Goal: Entertainment & Leisure: Consume media (video, audio)

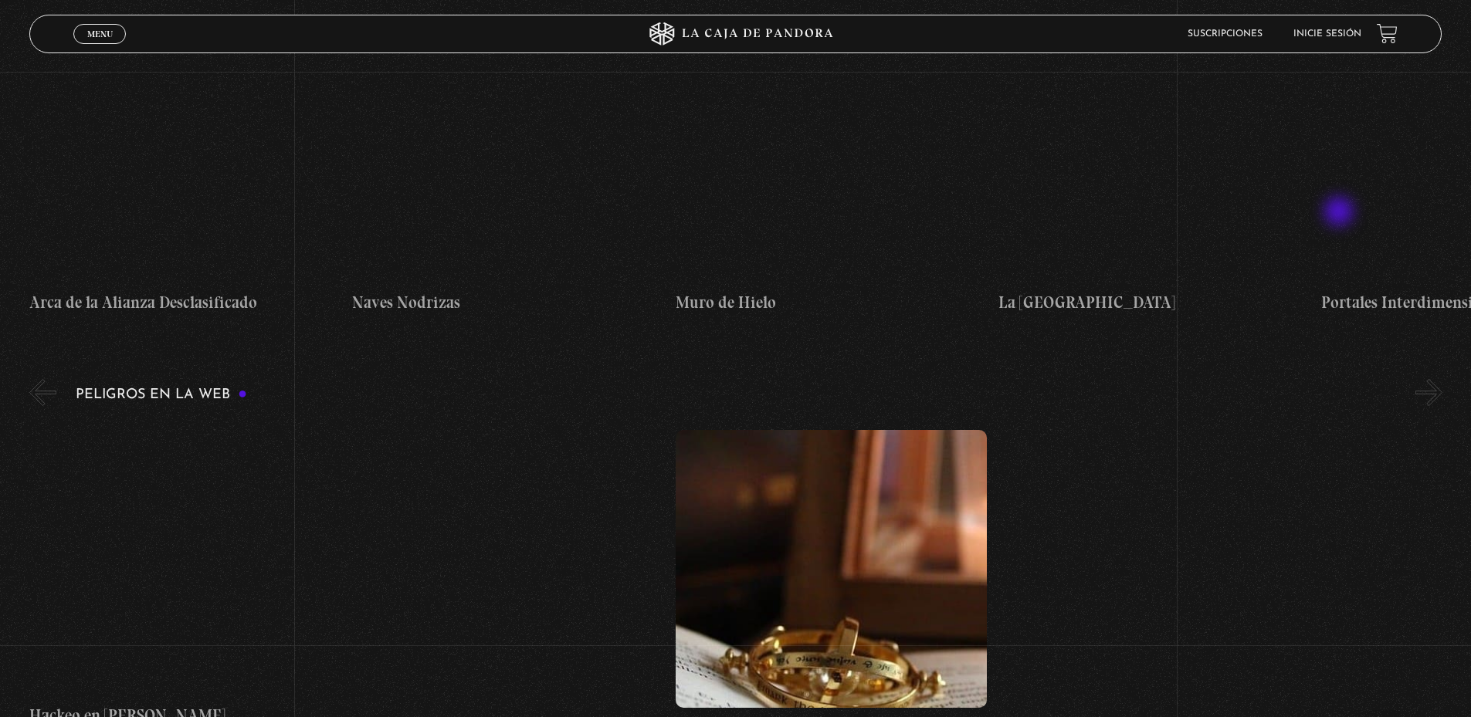
scroll to position [3011, 0]
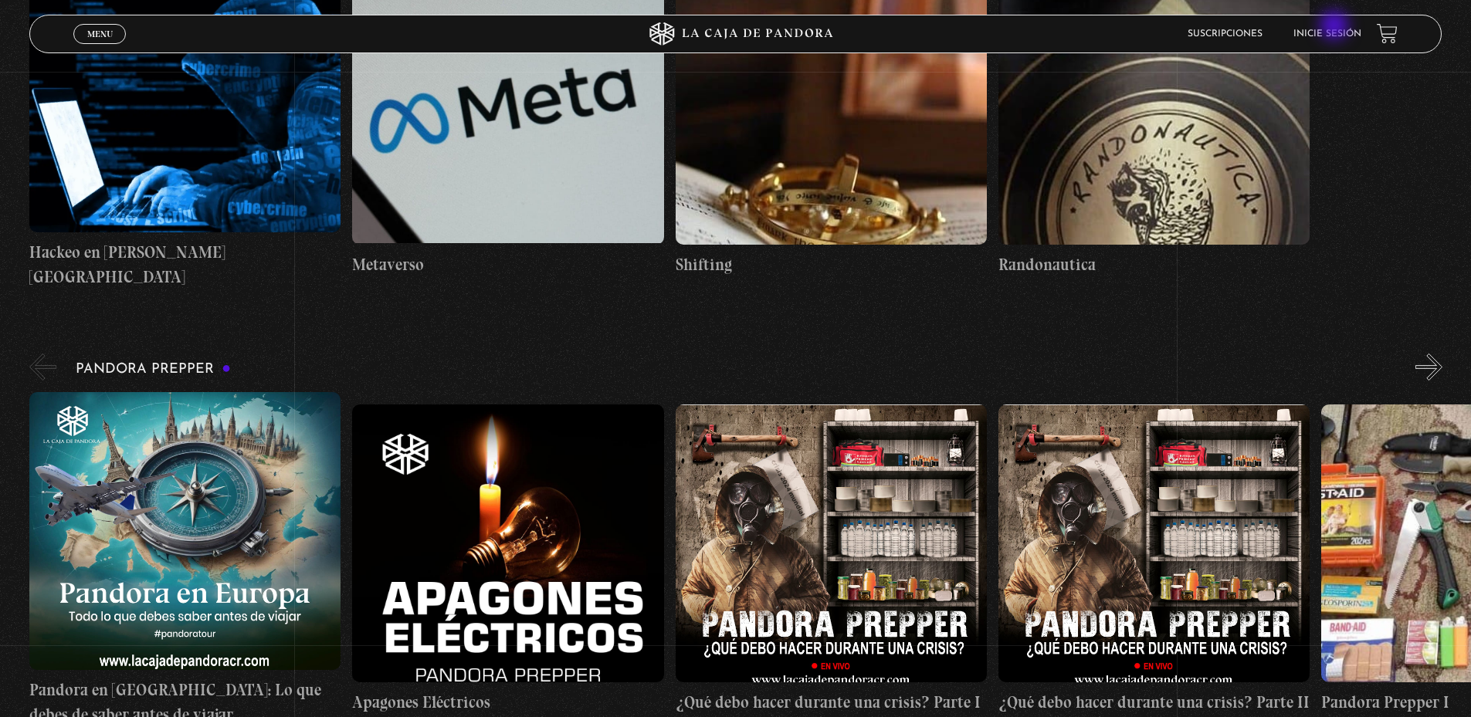
click at [1336, 27] on li "Inicie sesión" at bounding box center [1327, 34] width 68 height 24
click at [1332, 34] on link "Inicie sesión" at bounding box center [1327, 33] width 68 height 9
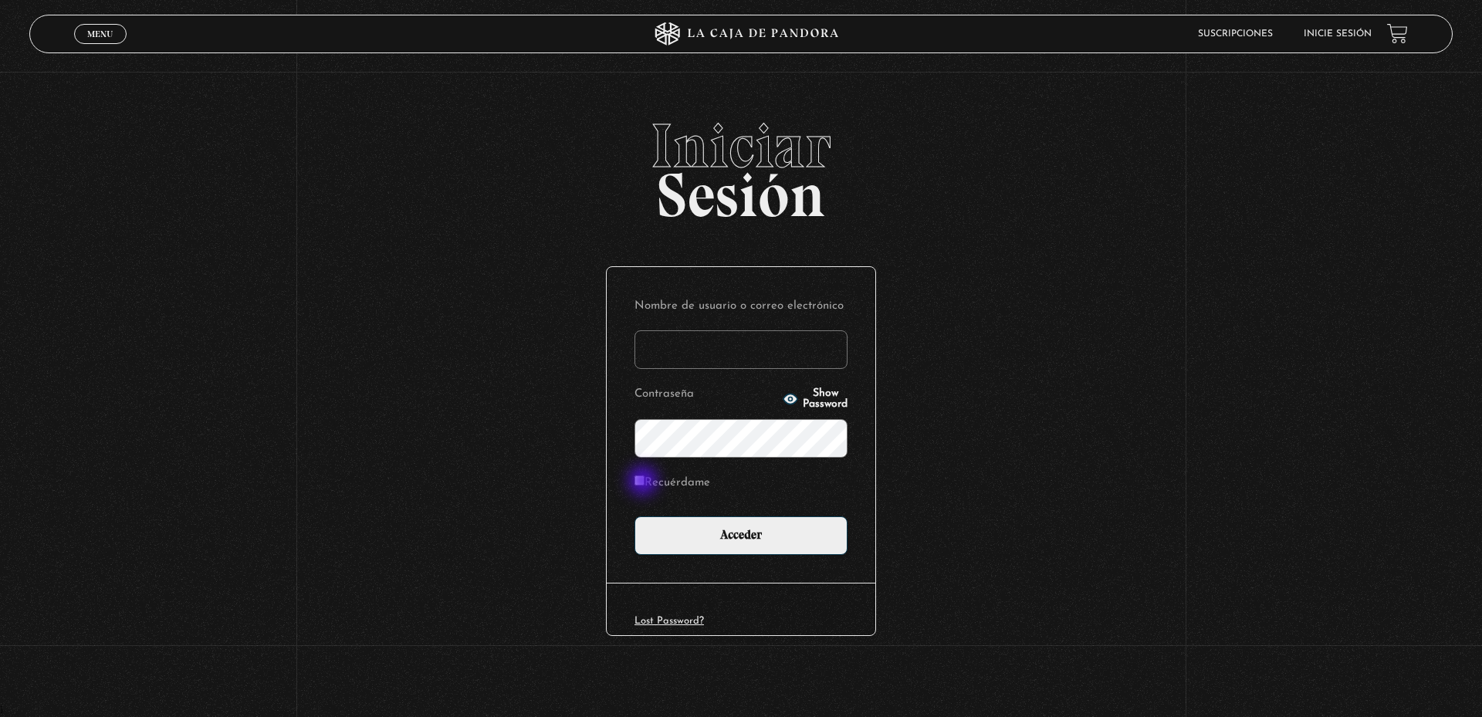
type input "[EMAIL_ADDRESS][DOMAIN_NAME]"
click at [642, 482] on input "Recuérdame" at bounding box center [640, 481] width 10 height 10
checkbox input "true"
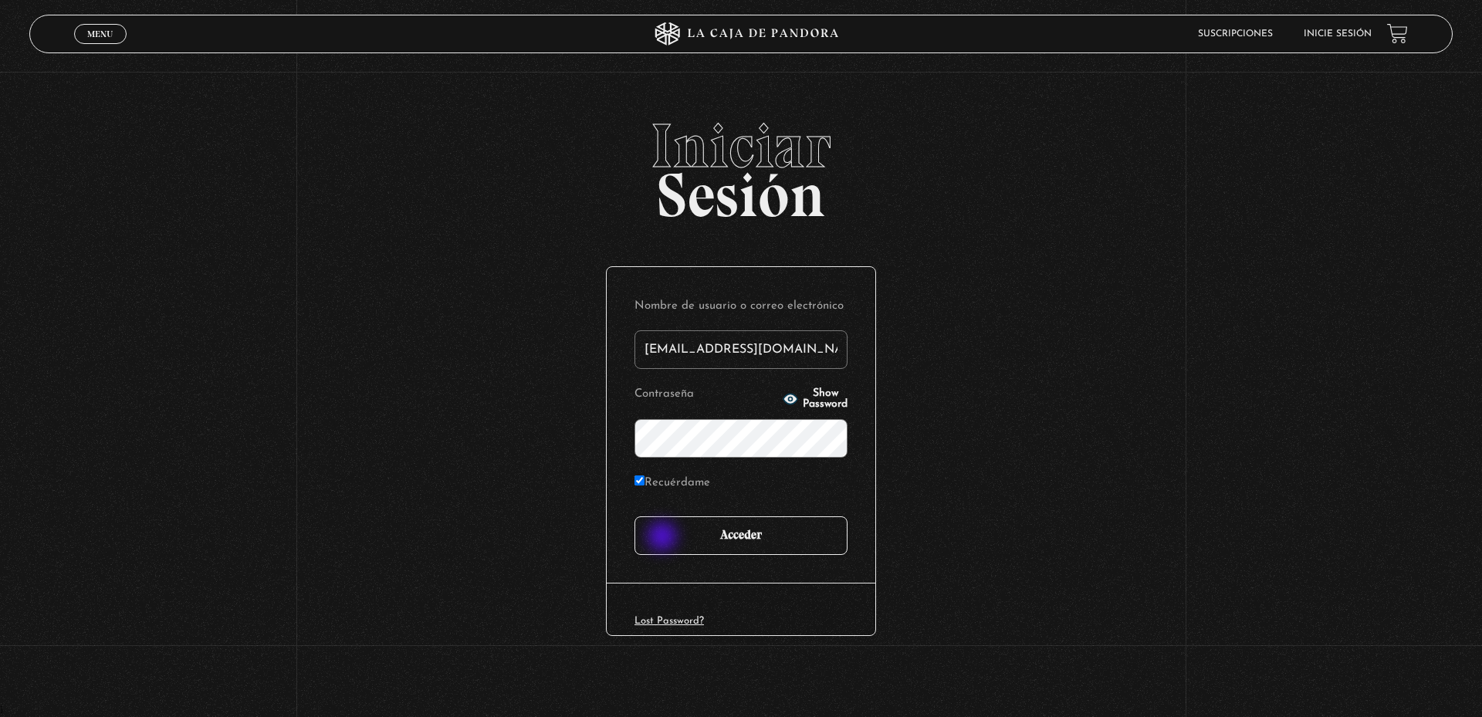
click at [664, 538] on input "Acceder" at bounding box center [741, 536] width 213 height 39
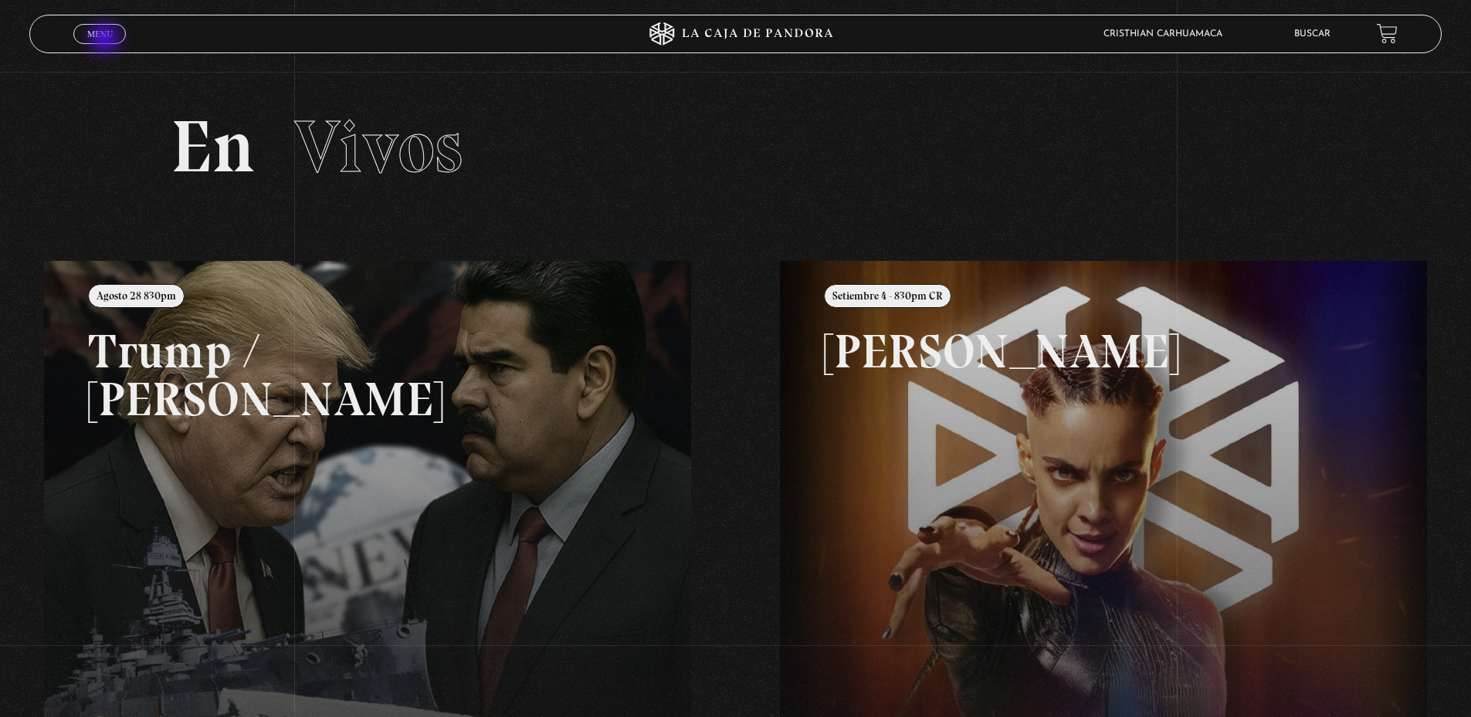
click at [107, 40] on link "Menu Cerrar" at bounding box center [99, 34] width 53 height 20
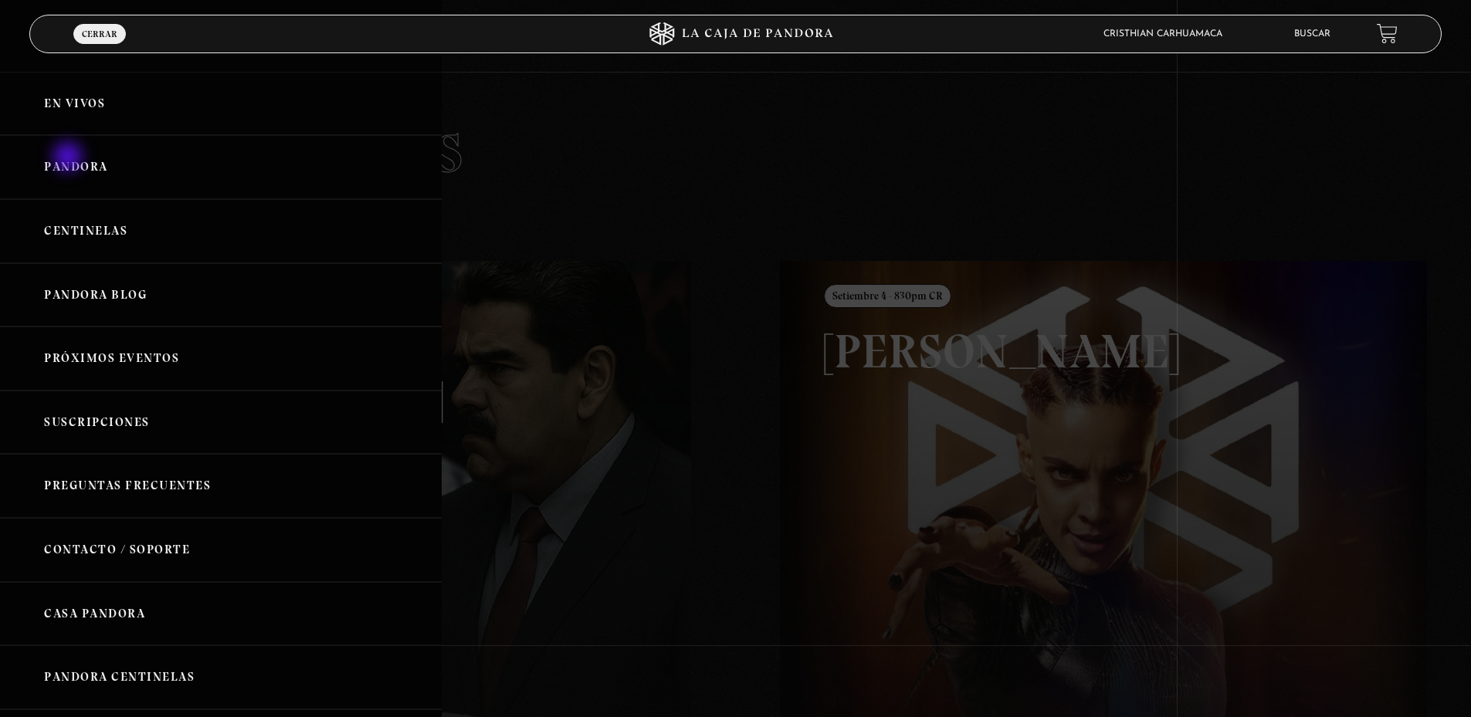
click at [69, 158] on link "Pandora" at bounding box center [221, 167] width 442 height 64
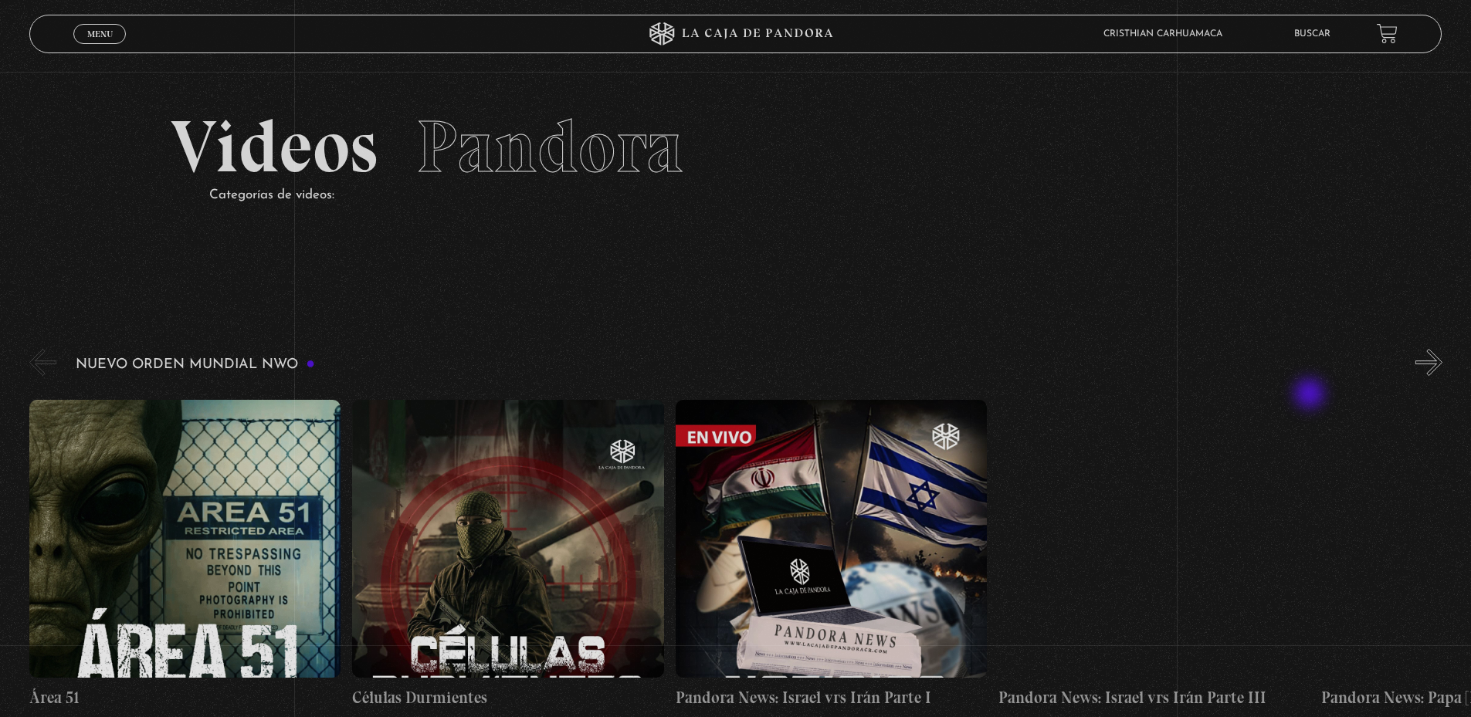
scroll to position [154, 0]
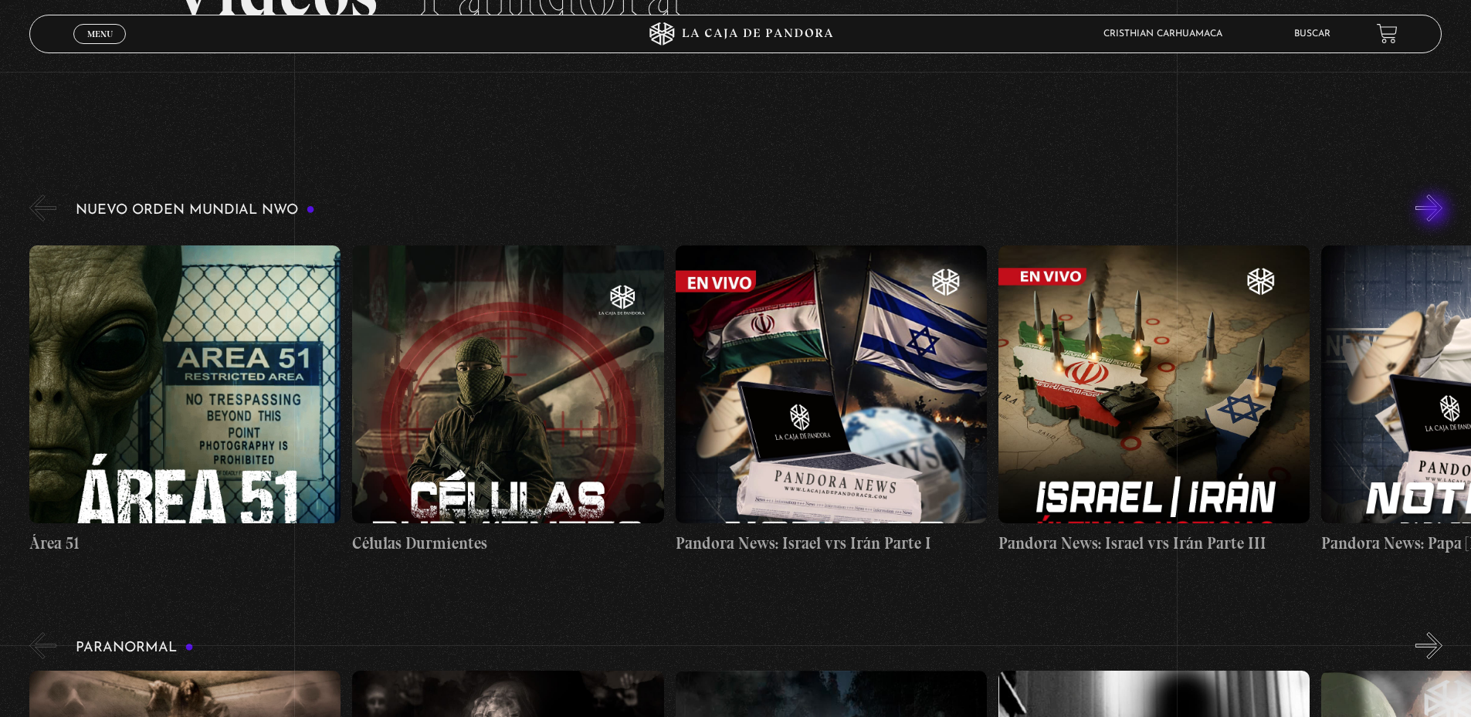
click at [1435, 212] on button "»" at bounding box center [1428, 208] width 27 height 27
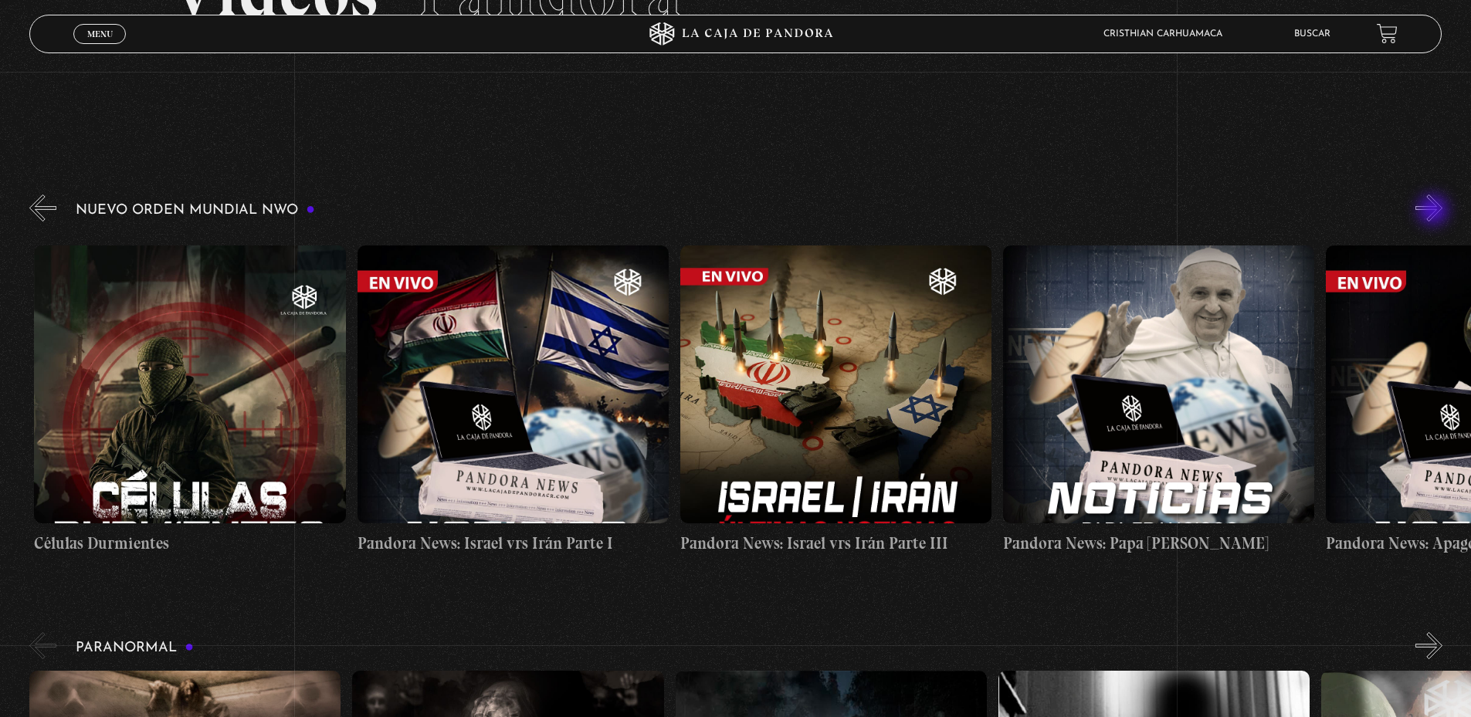
click at [1435, 212] on button "»" at bounding box center [1428, 208] width 27 height 27
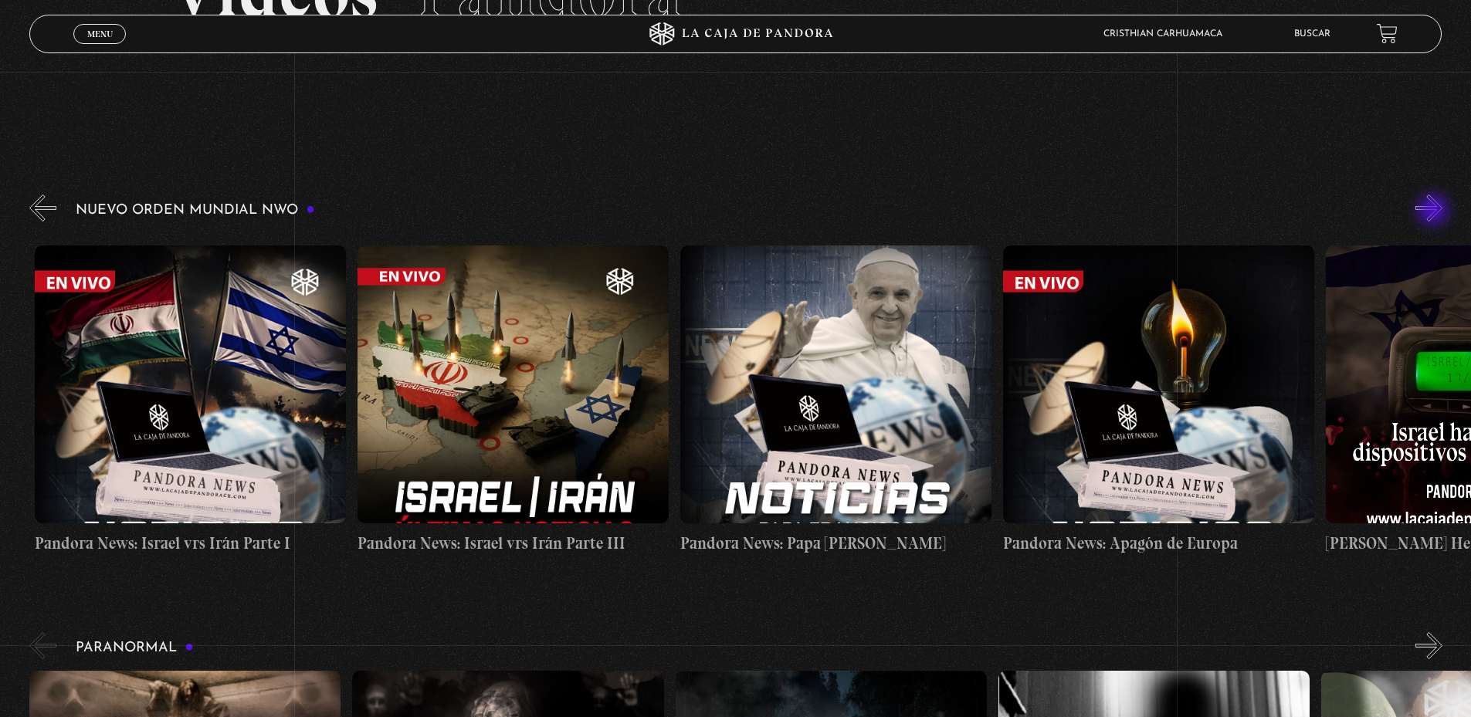
click at [1435, 212] on button "»" at bounding box center [1428, 208] width 27 height 27
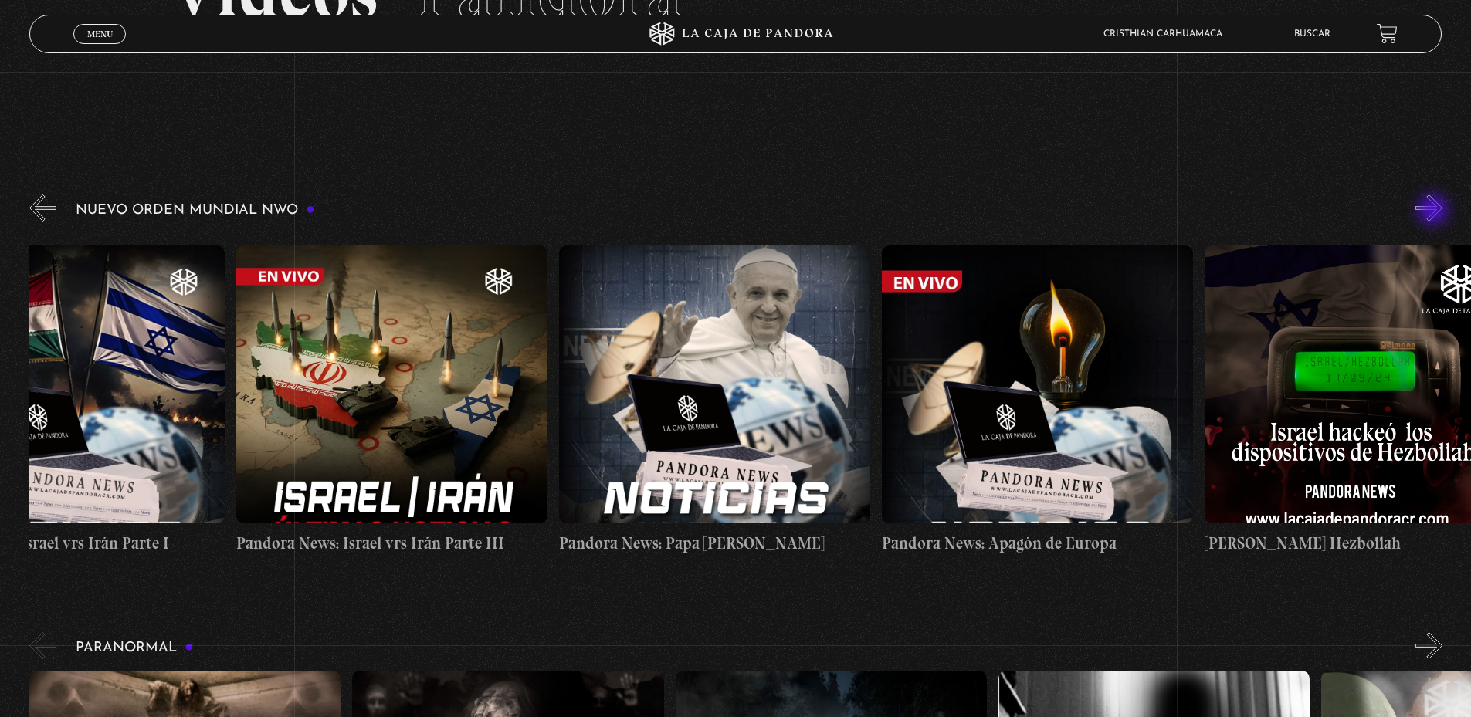
click at [1435, 212] on button "»" at bounding box center [1428, 208] width 27 height 27
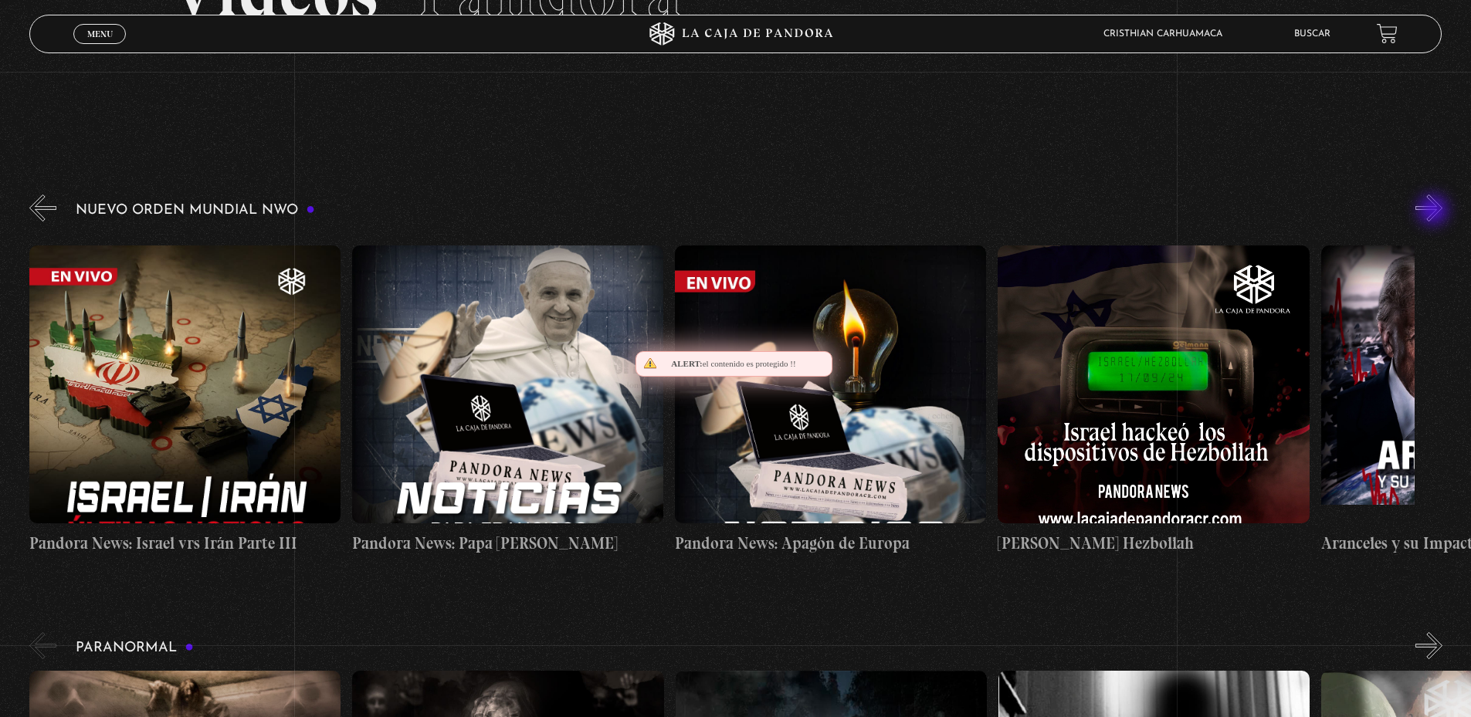
click at [1435, 212] on button "»" at bounding box center [1428, 208] width 27 height 27
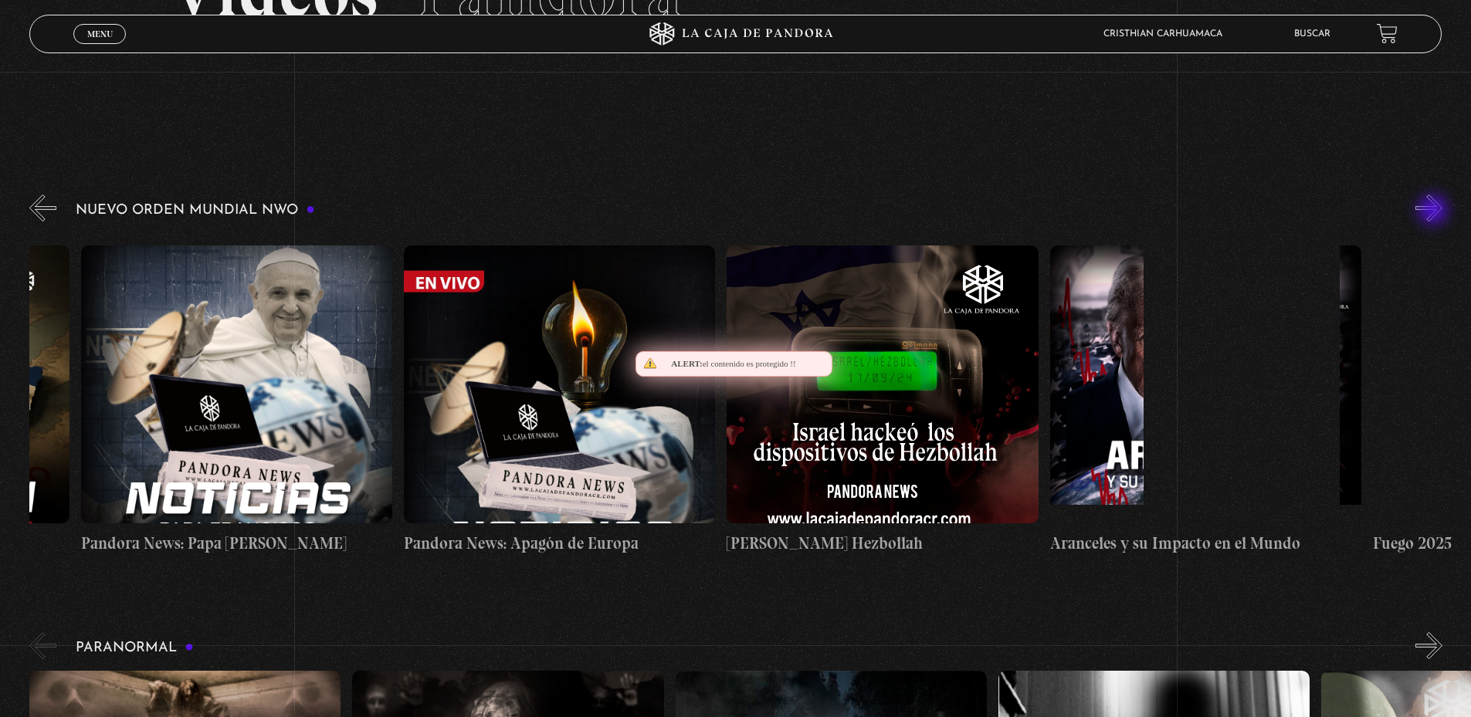
click at [1435, 212] on button "»" at bounding box center [1428, 208] width 27 height 27
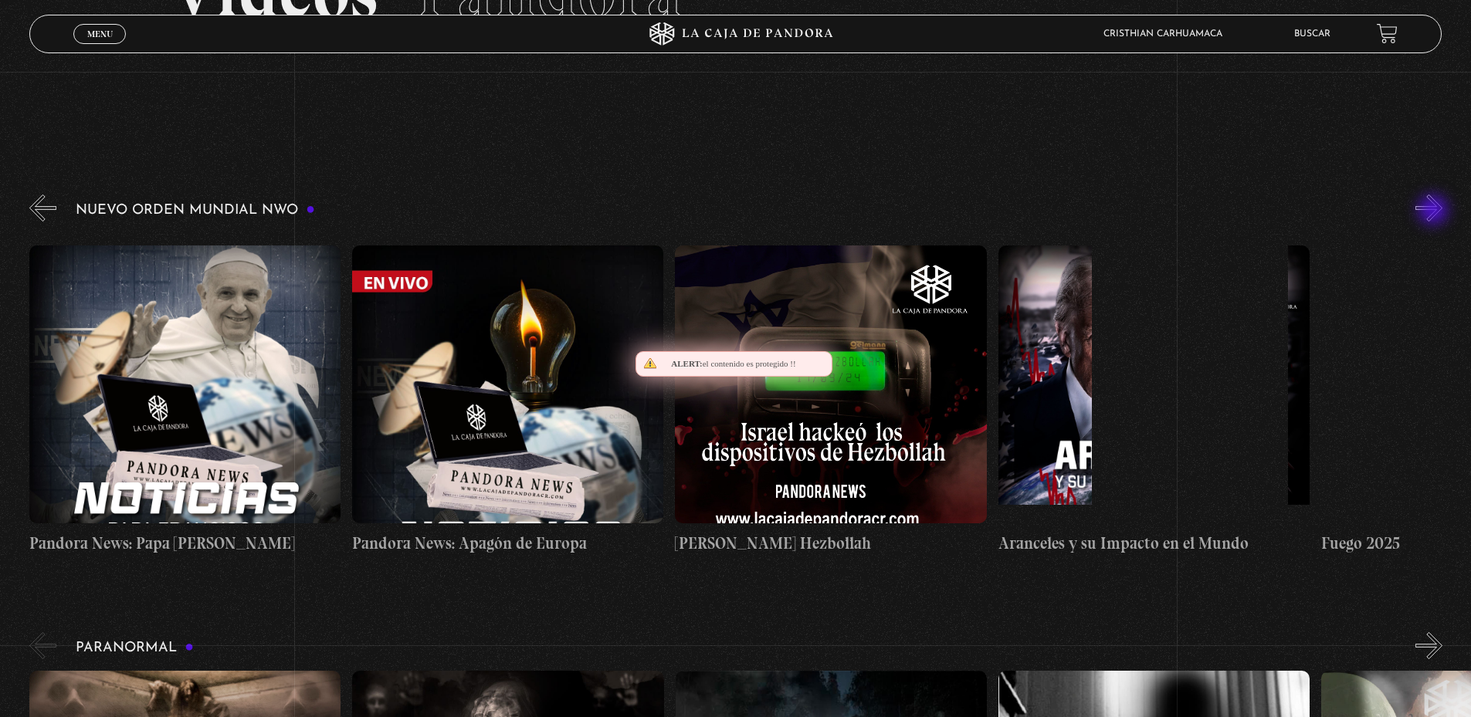
click at [1435, 212] on button "»" at bounding box center [1428, 208] width 27 height 27
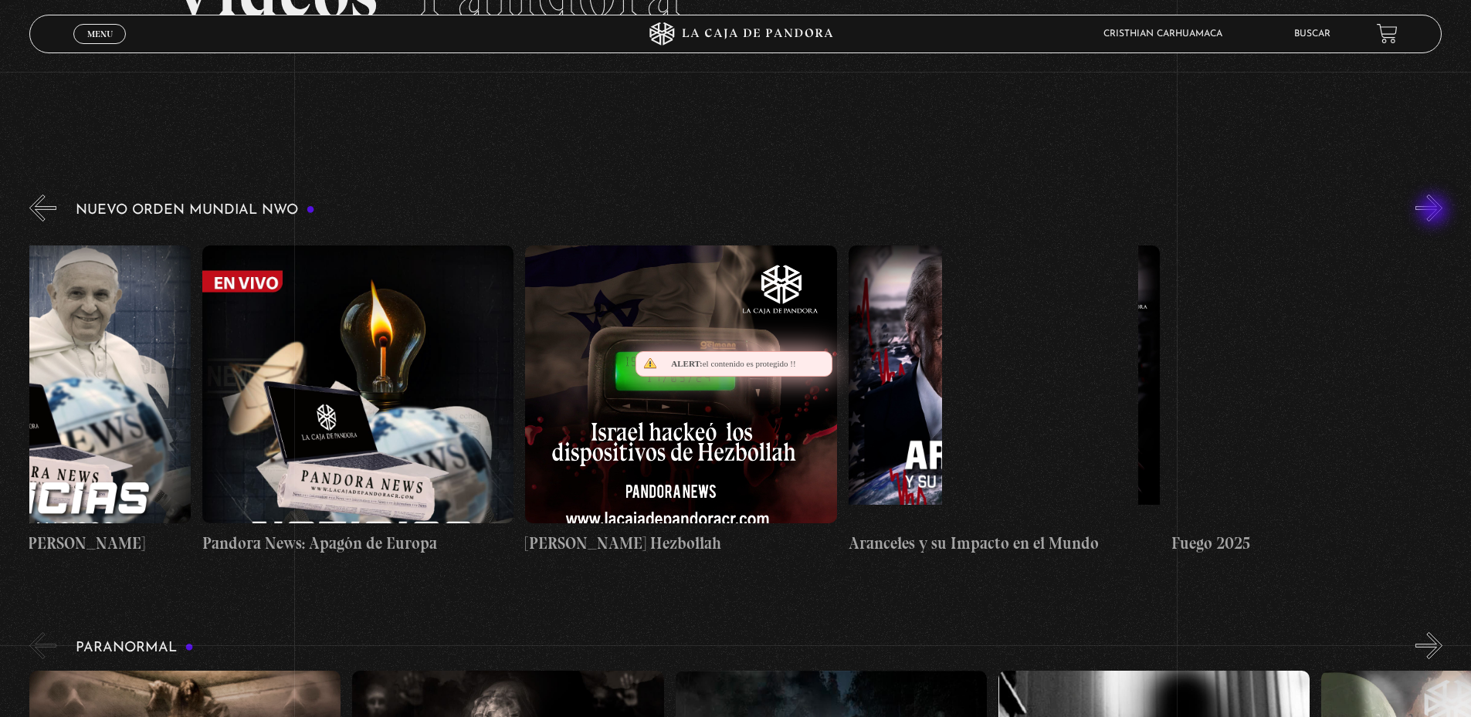
click at [1435, 212] on button "»" at bounding box center [1428, 208] width 27 height 27
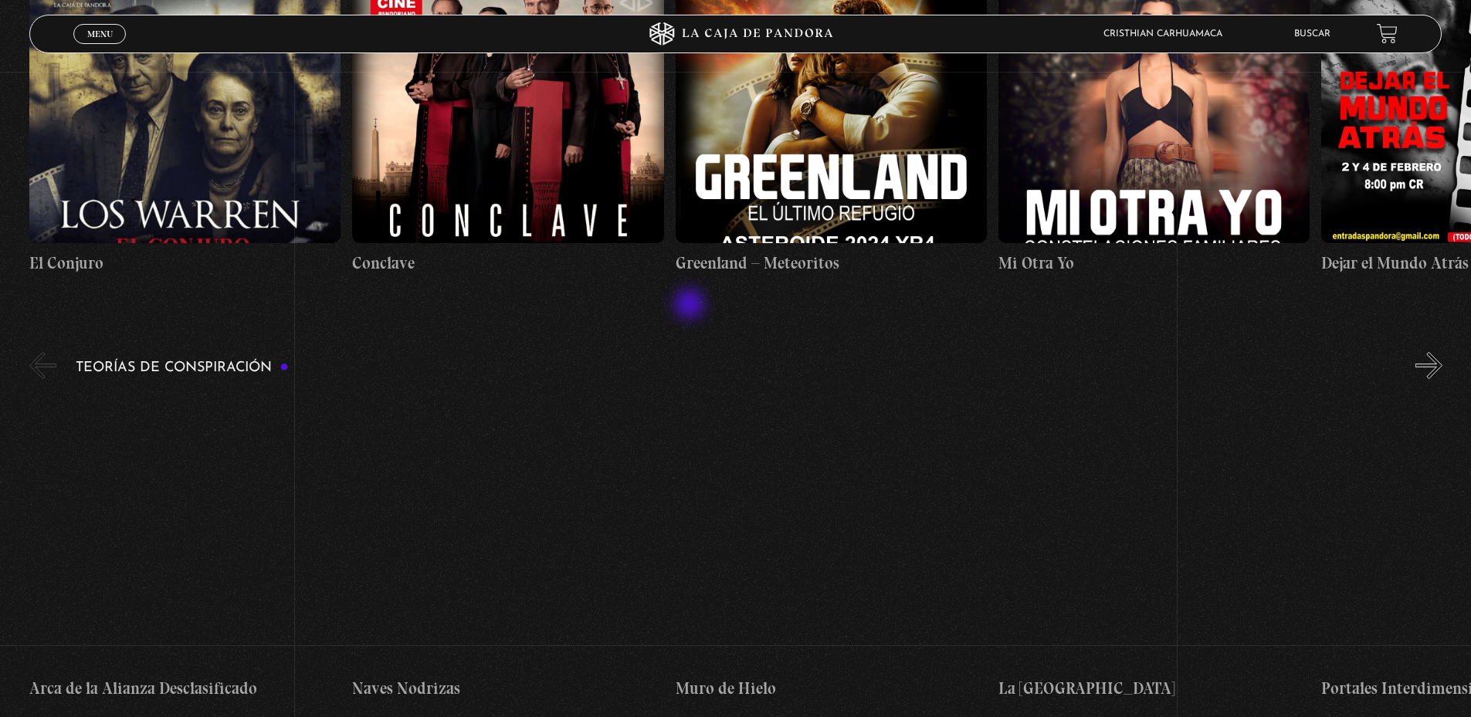
scroll to position [2085, 0]
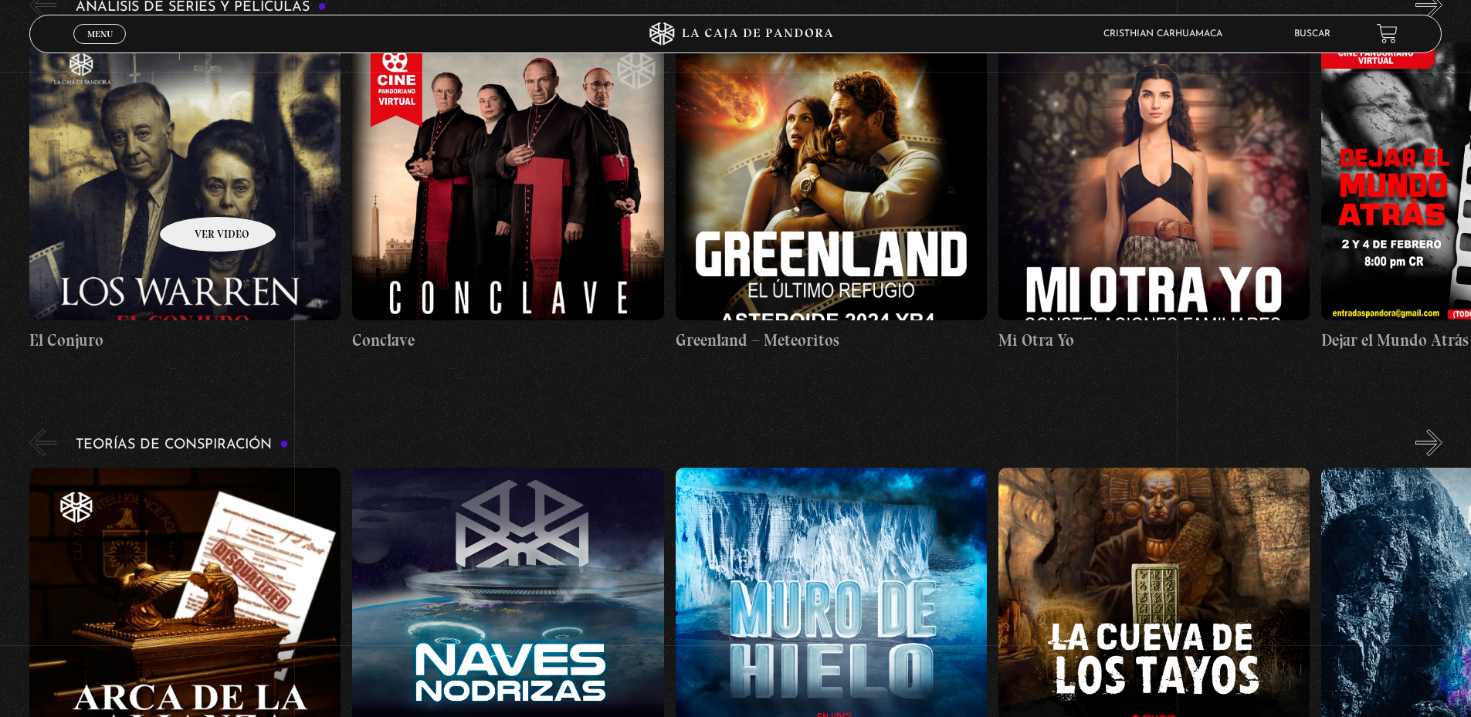
click at [191, 174] on figure at bounding box center [184, 181] width 311 height 278
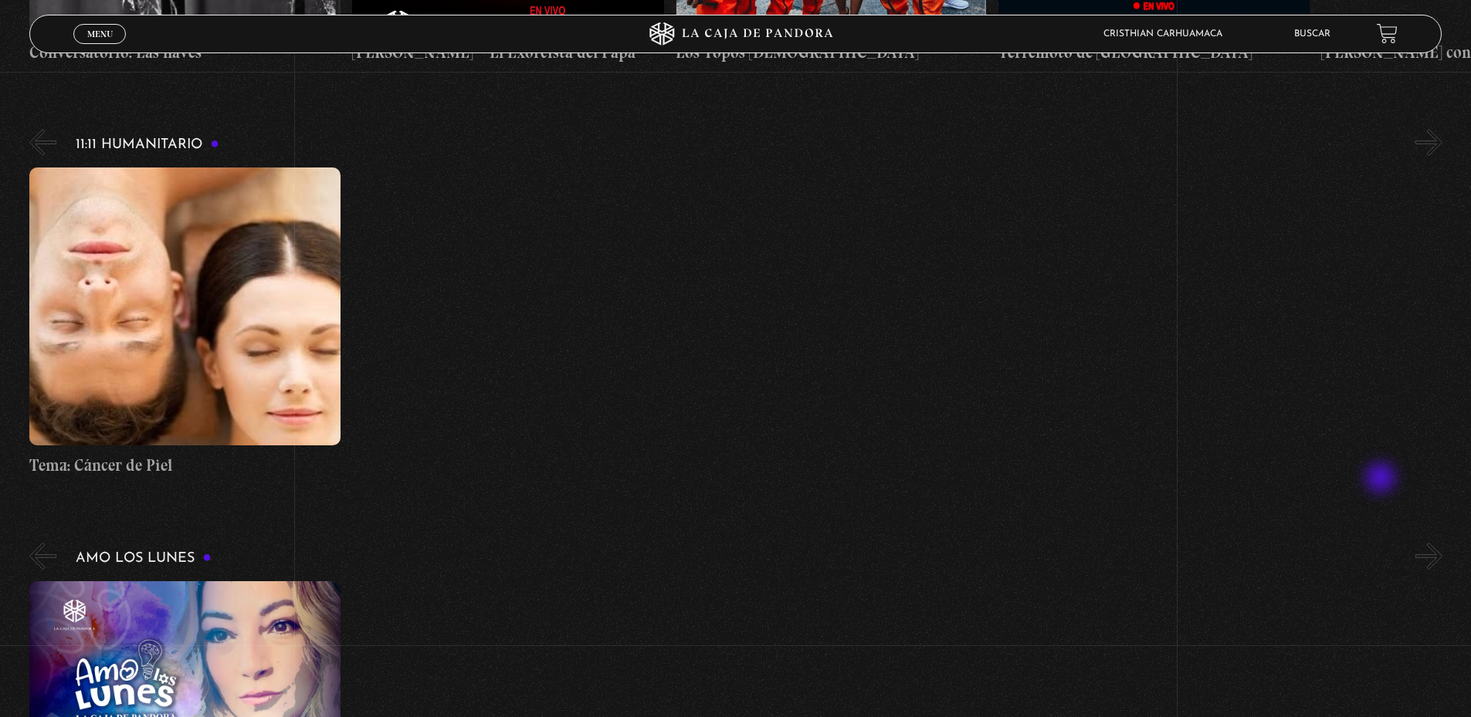
scroll to position [5775, 0]
